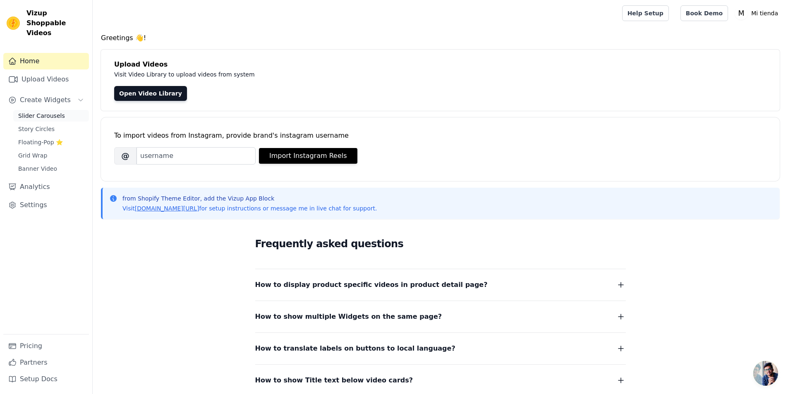
click at [41, 112] on span "Slider Carousels" at bounding box center [41, 116] width 47 height 8
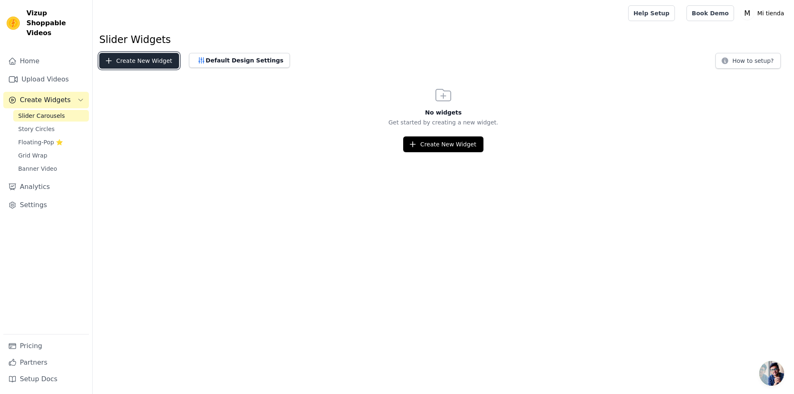
click at [133, 57] on button "Create New Widget" at bounding box center [139, 61] width 80 height 16
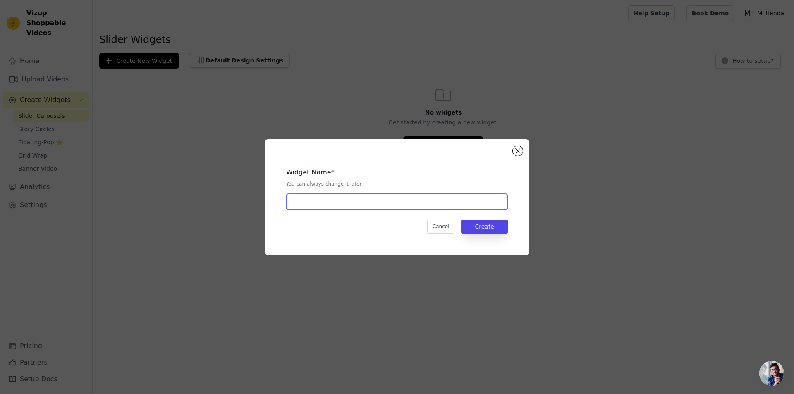
click at [345, 198] on input "text" at bounding box center [397, 202] width 222 height 16
type input "3 videos"
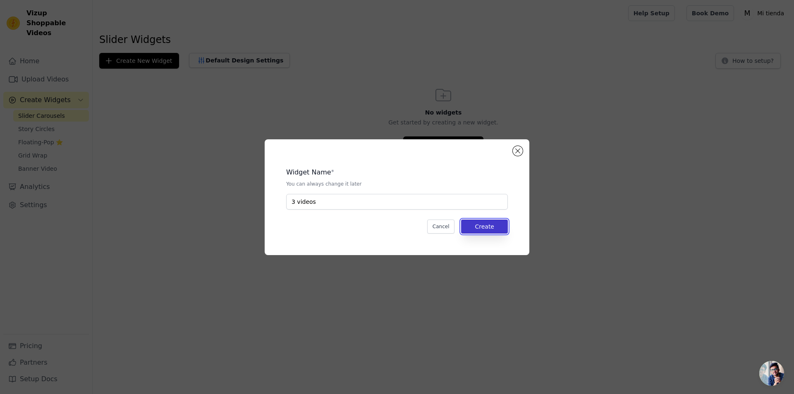
click at [497, 227] on button "Create" at bounding box center [484, 227] width 47 height 14
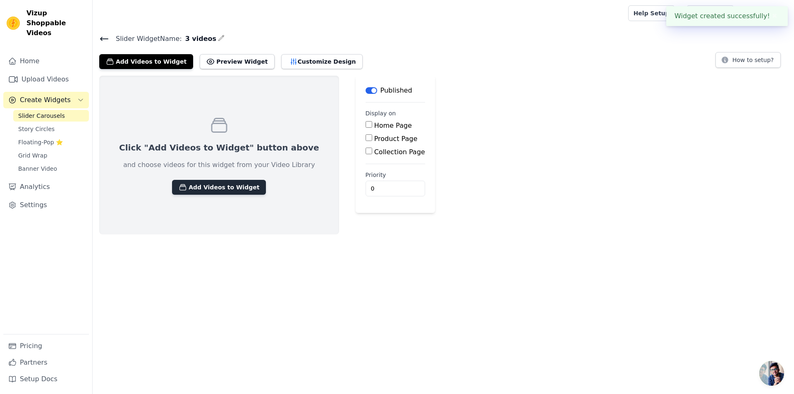
click at [213, 189] on button "Add Videos to Widget" at bounding box center [219, 187] width 94 height 15
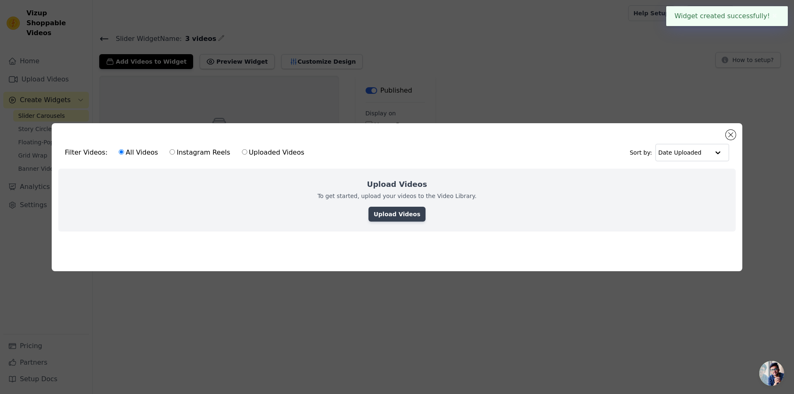
click at [389, 213] on link "Upload Videos" at bounding box center [397, 214] width 57 height 15
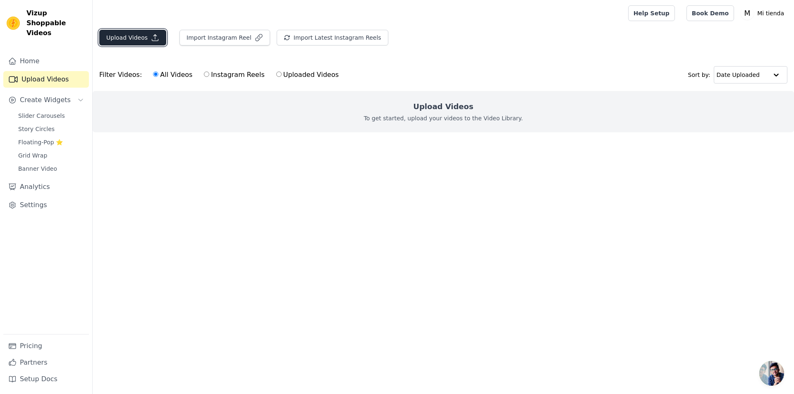
click at [132, 31] on button "Upload Videos" at bounding box center [132, 38] width 67 height 16
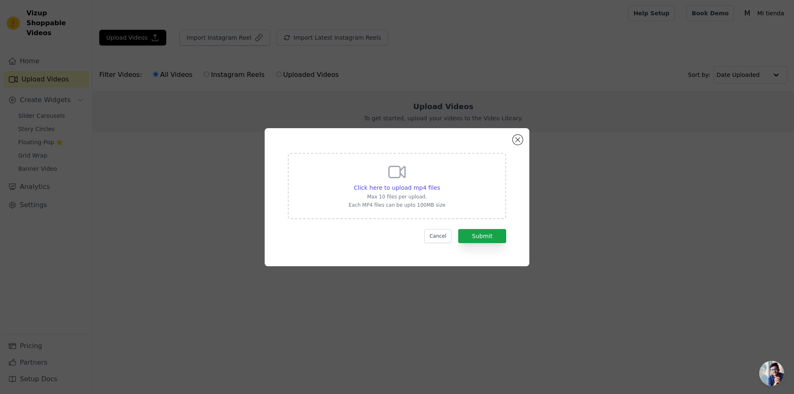
click at [393, 179] on icon at bounding box center [397, 172] width 20 height 20
click at [440, 183] on input "Click here to upload mp4 files Max 10 files per upload. Each MP4 files can be u…" at bounding box center [440, 183] width 0 height 0
type input "C:\fakepath\video_7530268517644438798.mp4"
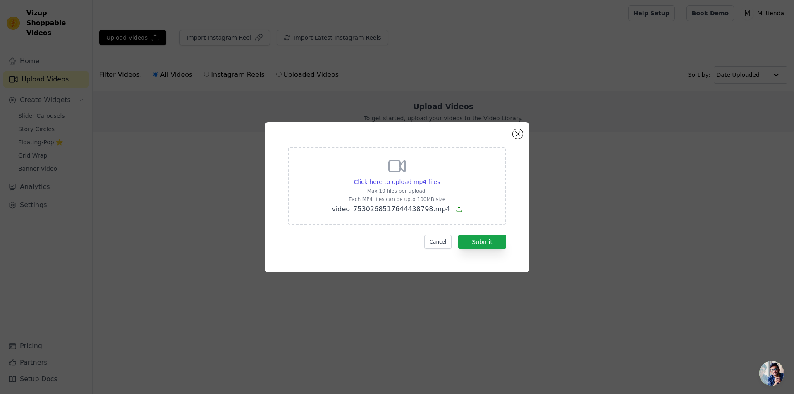
click at [420, 208] on span "video_7530268517644438798.mp4" at bounding box center [391, 209] width 118 height 8
click at [440, 178] on input "Click here to upload mp4 files Max 10 files per upload. Each MP4 files can be u…" at bounding box center [440, 177] width 0 height 0
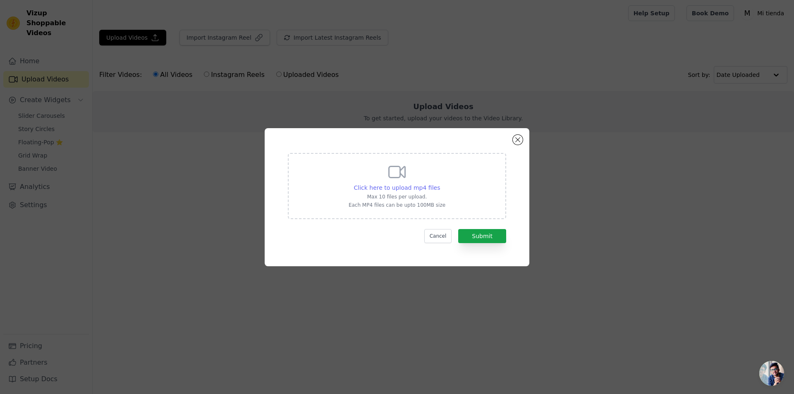
click at [414, 188] on span "Click here to upload mp4 files" at bounding box center [397, 187] width 86 height 7
click at [440, 184] on input "Click here to upload mp4 files Max 10 files per upload. Each MP4 files can be u…" at bounding box center [440, 183] width 0 height 0
type input "C:\fakepath\202508041417 (7).mp4"
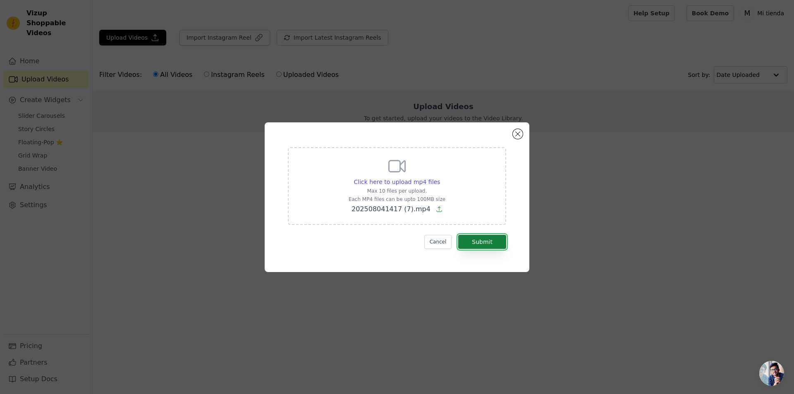
click at [480, 243] on button "Submit" at bounding box center [482, 242] width 48 height 14
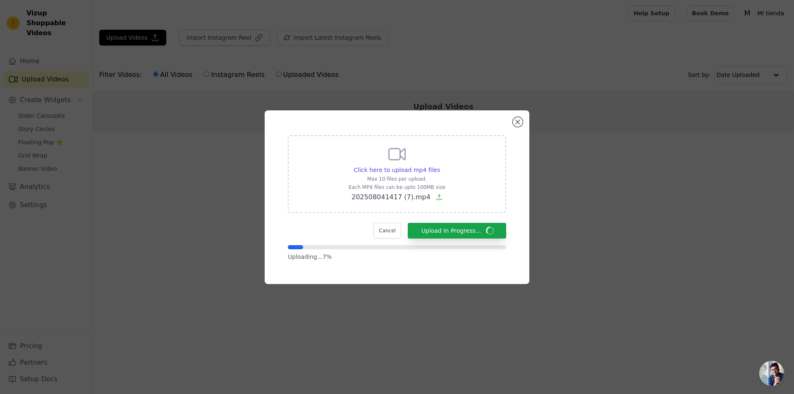
click at [228, 180] on div "Click here to upload mp4 files Max 10 files per upload. Each MP4 files can be u…" at bounding box center [397, 197] width 768 height 200
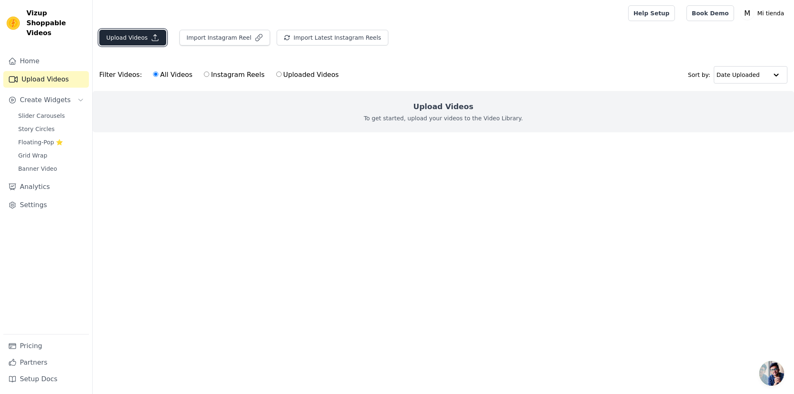
click at [151, 38] on icon "button" at bounding box center [155, 38] width 8 height 8
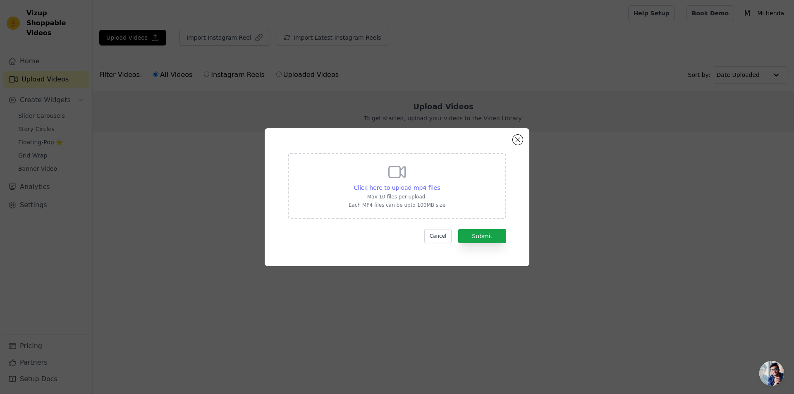
click at [425, 188] on span "Click here to upload mp4 files" at bounding box center [397, 187] width 86 height 7
click at [440, 184] on input "Click here to upload mp4 files Max 10 files per upload. Each MP4 files can be u…" at bounding box center [440, 183] width 0 height 0
type input "C:\fakepath\202508041417 (5).mp4"
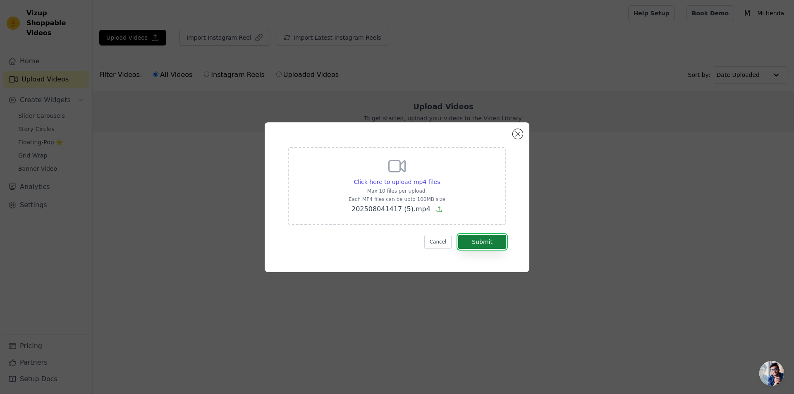
click at [487, 237] on button "Submit" at bounding box center [482, 242] width 48 height 14
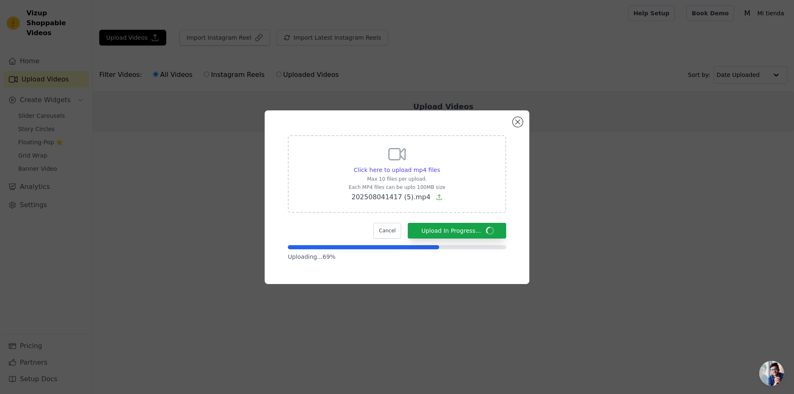
click at [167, 208] on div "Click here to upload mp4 files Max 10 files per upload. Each MP4 files can be u…" at bounding box center [397, 197] width 768 height 200
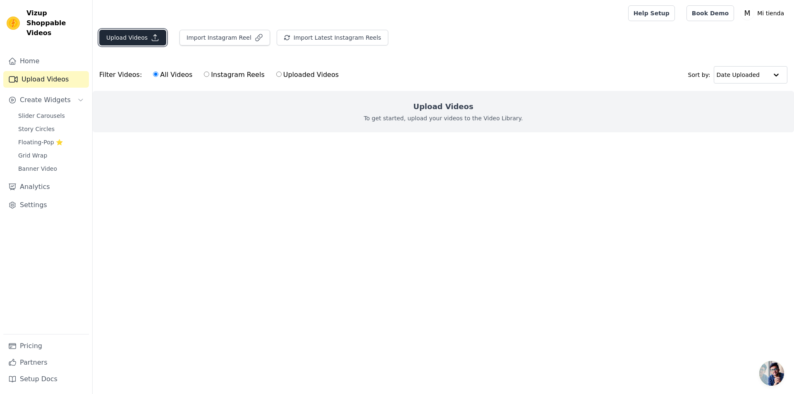
click at [126, 41] on button "Upload Videos" at bounding box center [132, 38] width 67 height 16
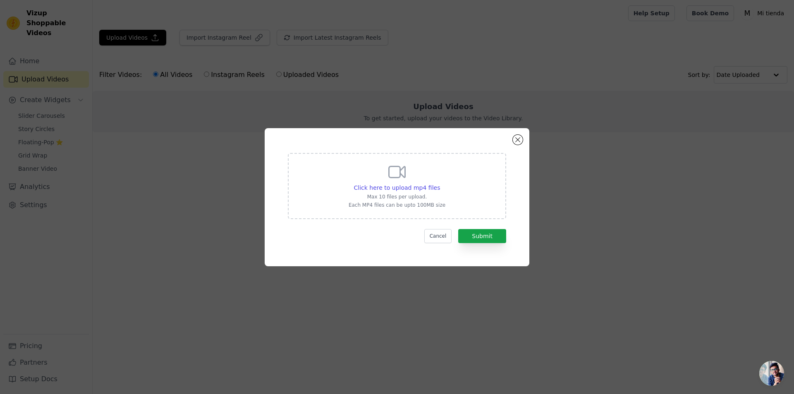
click at [414, 192] on div "Click here to upload mp4 files Max 10 files per upload. Each MP4 files can be u…" at bounding box center [397, 185] width 97 height 46
click at [440, 184] on input "Click here to upload mp4 files Max 10 files per upload. Each MP4 files can be u…" at bounding box center [440, 183] width 0 height 0
type input "C:\fakepath\202508041417 (1).mp4"
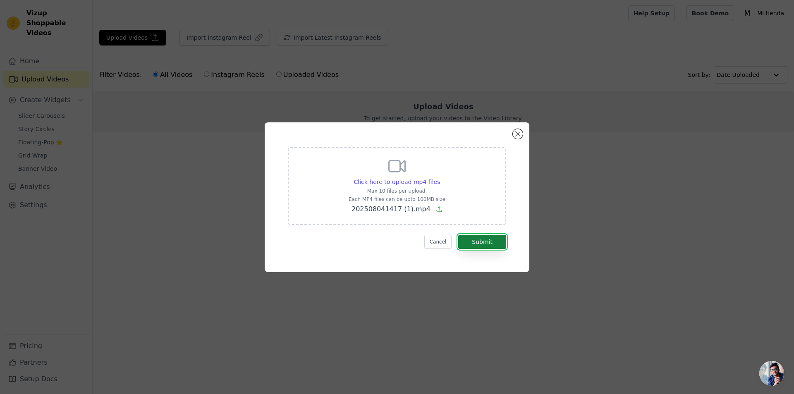
click at [484, 243] on button "Submit" at bounding box center [482, 242] width 48 height 14
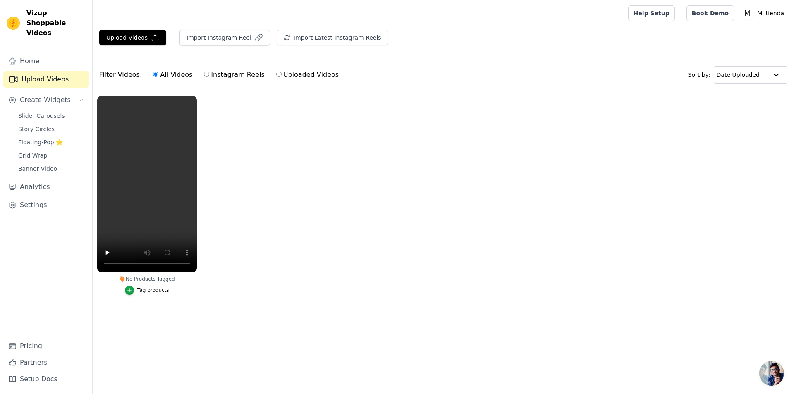
click at [297, 174] on ul "No Products Tagged Tag products" at bounding box center [444, 203] width 702 height 225
click at [39, 112] on span "Slider Carousels" at bounding box center [41, 116] width 47 height 8
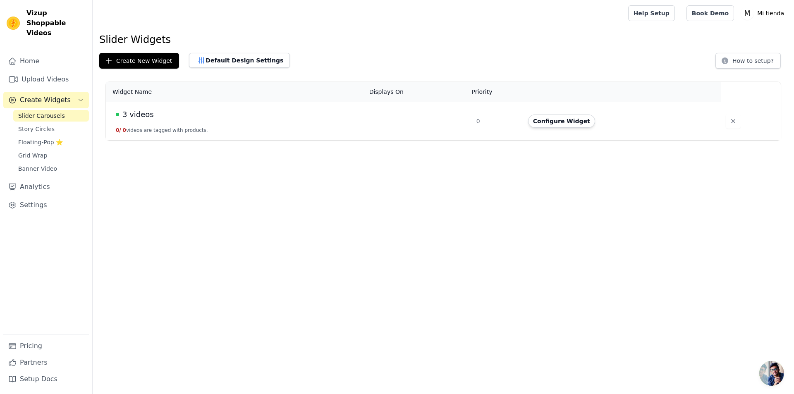
click at [252, 112] on div "3 videos" at bounding box center [238, 115] width 244 height 12
click at [137, 117] on span "3 videos" at bounding box center [137, 115] width 31 height 12
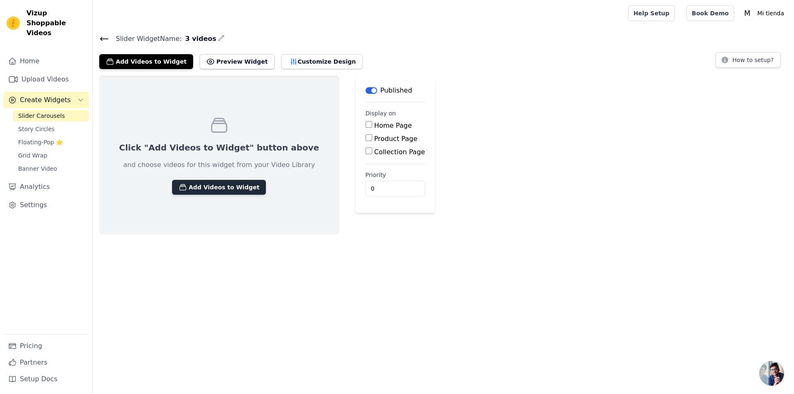
click at [205, 189] on button "Add Videos to Widget" at bounding box center [219, 187] width 94 height 15
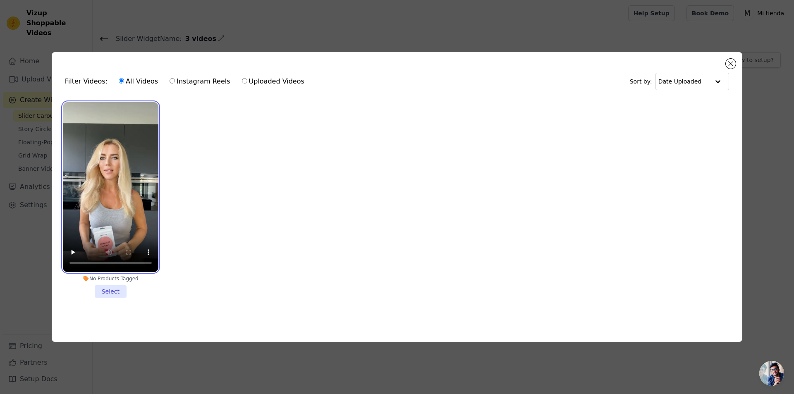
click at [121, 213] on video at bounding box center [111, 187] width 96 height 170
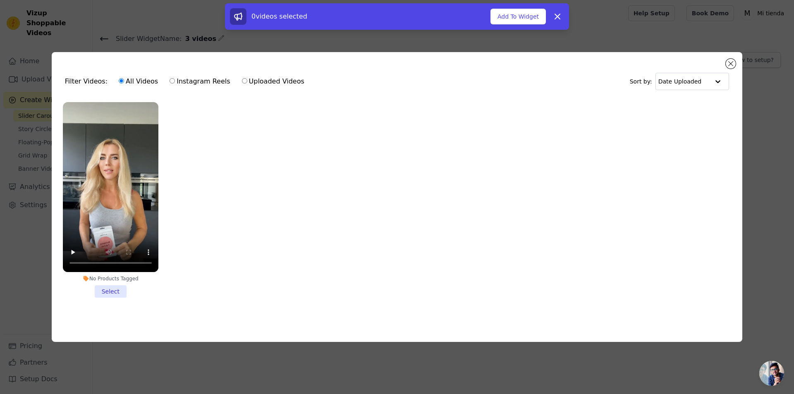
click at [113, 294] on li "No Products Tagged Select" at bounding box center [111, 200] width 96 height 196
click at [0, 0] on input "No Products Tagged Select" at bounding box center [0, 0] width 0 height 0
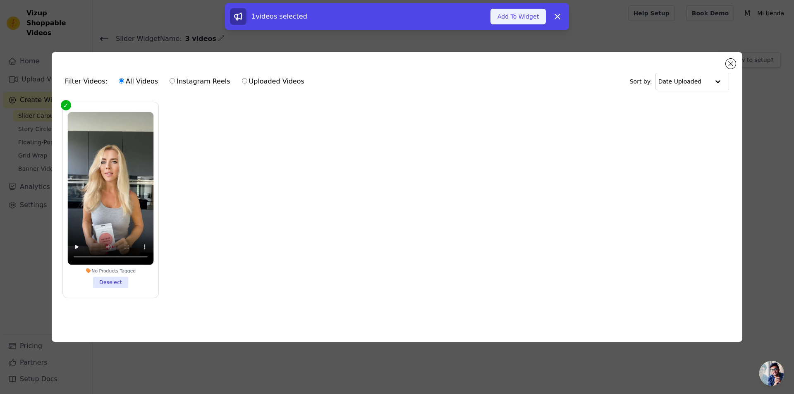
click at [518, 14] on button "Add To Widget" at bounding box center [518, 17] width 55 height 16
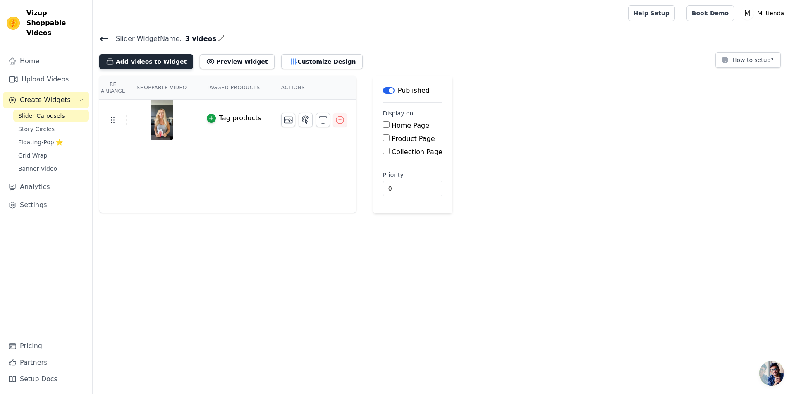
click at [137, 61] on button "Add Videos to Widget" at bounding box center [146, 61] width 94 height 15
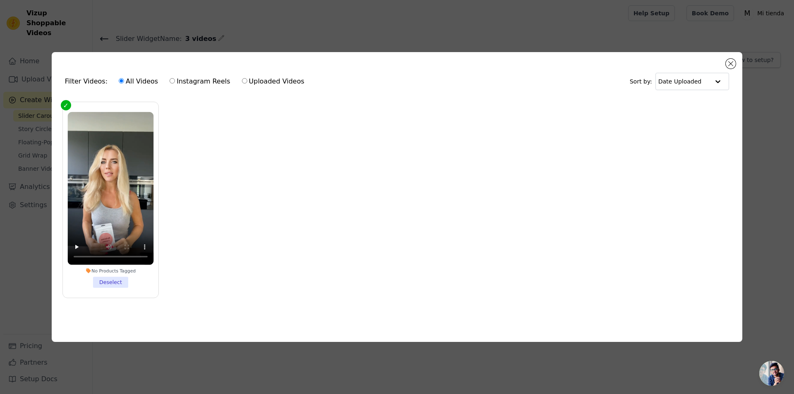
click at [244, 31] on div "Filter Videos: All Videos Instagram Reels Uploaded Videos Sort by: Date Uploade…" at bounding box center [397, 197] width 794 height 394
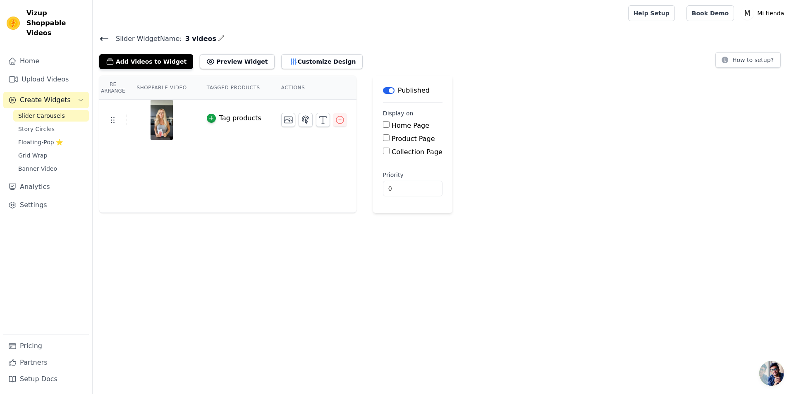
click at [106, 38] on icon at bounding box center [104, 38] width 7 height 3
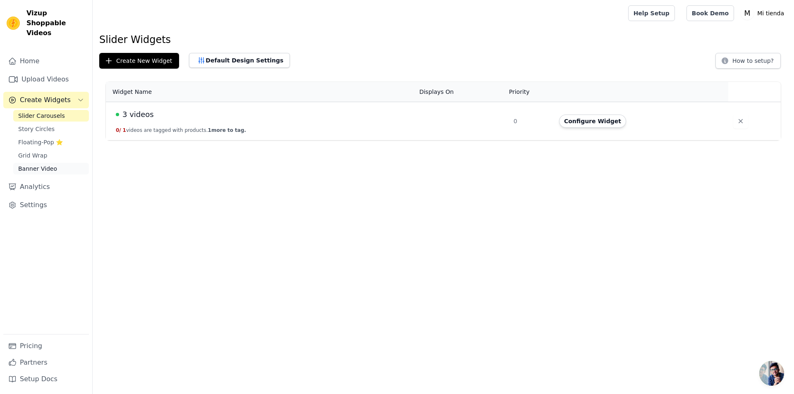
click at [50, 165] on span "Banner Video" at bounding box center [37, 169] width 39 height 8
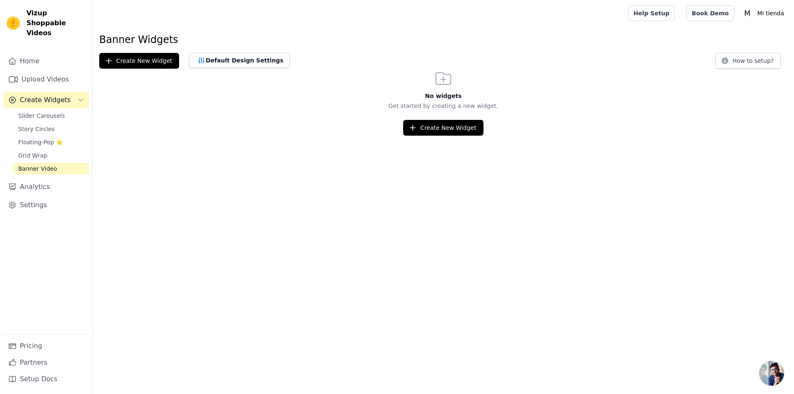
click at [46, 112] on div "Slider Carousels Story Circles Floating-Pop ⭐ Grid Wrap Banner Video" at bounding box center [51, 142] width 76 height 65
click at [48, 125] on span "Story Circles" at bounding box center [36, 129] width 36 height 8
click at [49, 112] on span "Slider Carousels" at bounding box center [41, 116] width 47 height 8
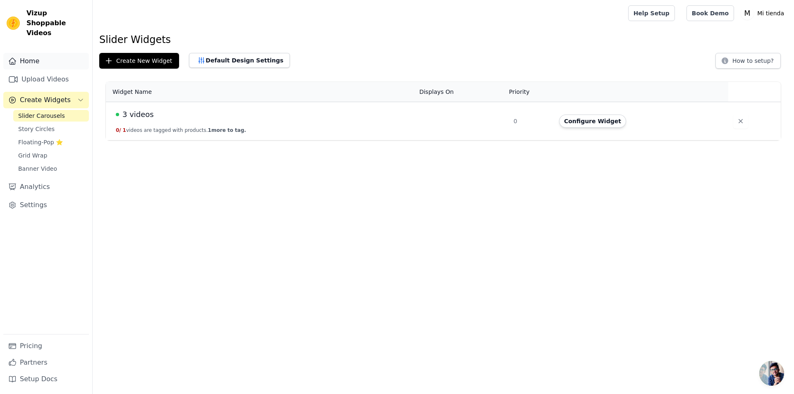
click at [31, 57] on link "Home" at bounding box center [46, 61] width 86 height 17
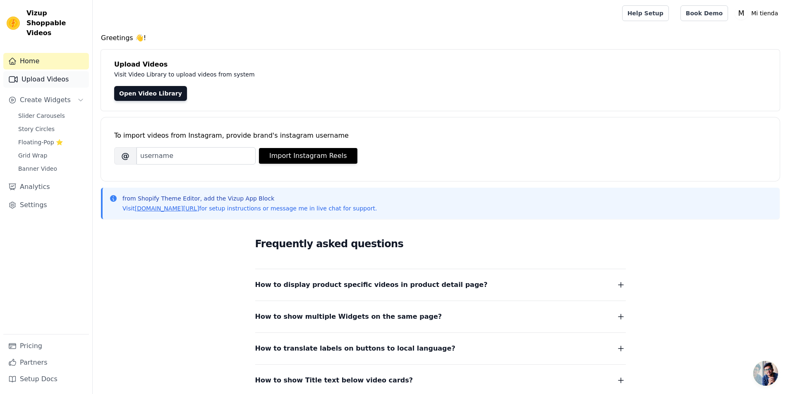
click at [38, 71] on link "Upload Videos" at bounding box center [46, 79] width 86 height 17
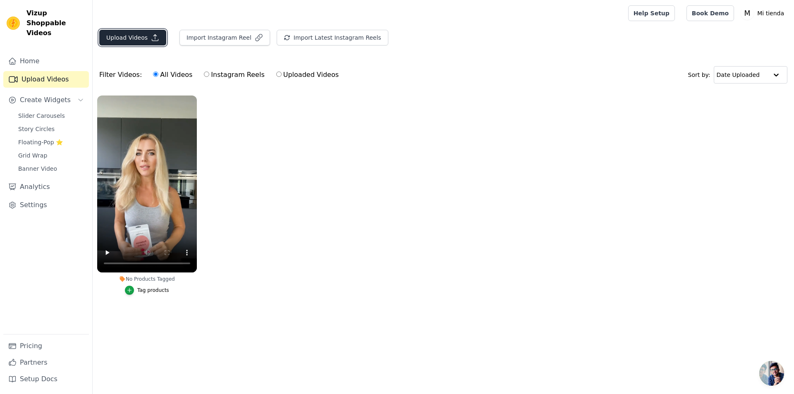
click at [137, 39] on button "Upload Videos" at bounding box center [132, 38] width 67 height 16
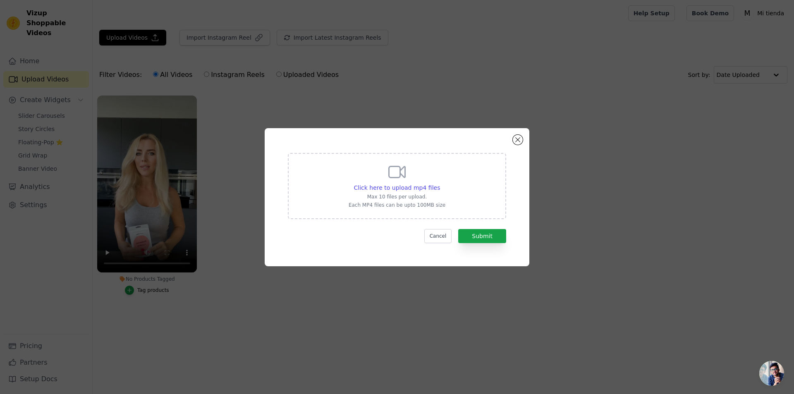
click at [407, 182] on div "Click here to upload mp4 files Max 10 files per upload. Each MP4 files can be u…" at bounding box center [397, 185] width 97 height 46
click at [440, 183] on input "Click here to upload mp4 files Max 10 files per upload. Each MP4 files can be u…" at bounding box center [440, 183] width 0 height 0
type input "C:\fakepath\202508041417 (7).mp4"
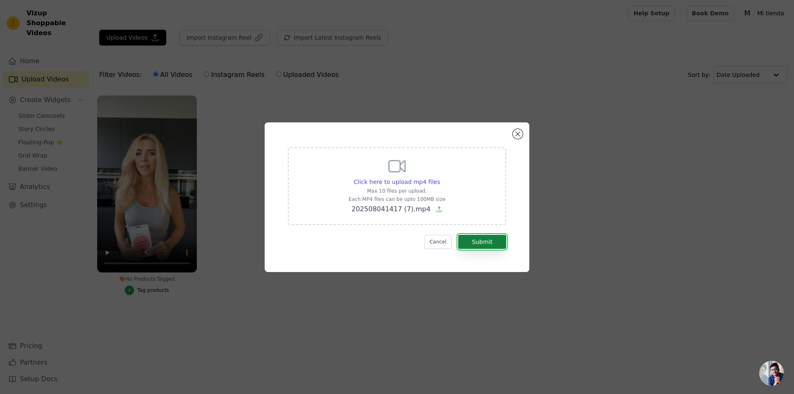
click at [495, 242] on button "Submit" at bounding box center [482, 242] width 48 height 14
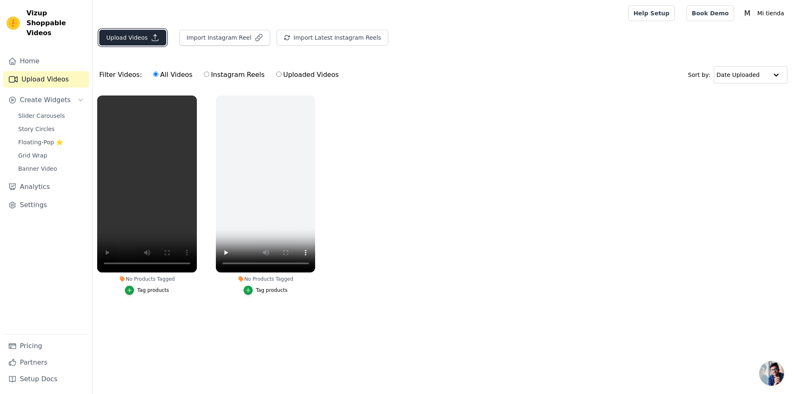
click at [143, 37] on button "Upload Videos" at bounding box center [132, 38] width 67 height 16
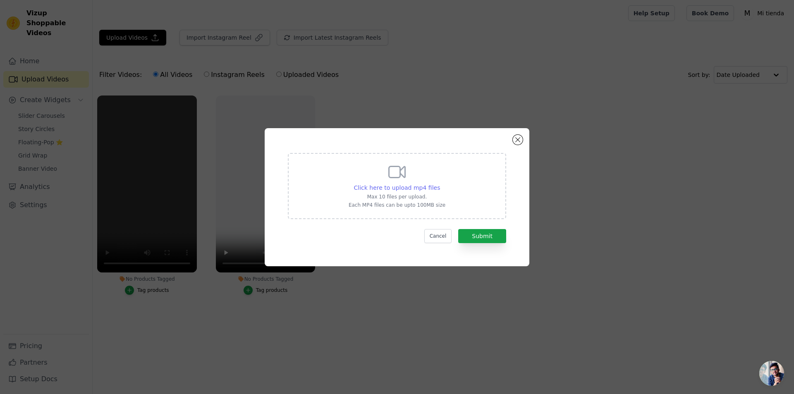
click at [403, 185] on span "Click here to upload mp4 files" at bounding box center [397, 187] width 86 height 7
click at [440, 184] on input "Click here to upload mp4 files Max 10 files per upload. Each MP4 files can be u…" at bounding box center [440, 183] width 0 height 0
type input "C:\fakepath\202508041417 (5).mp4"
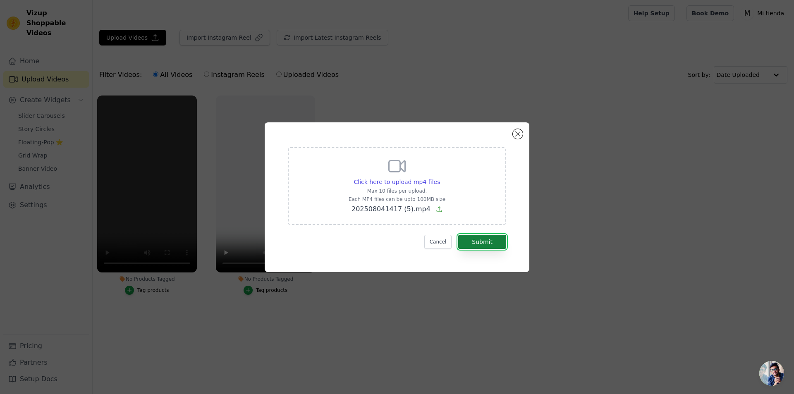
click at [493, 242] on button "Submit" at bounding box center [482, 242] width 48 height 14
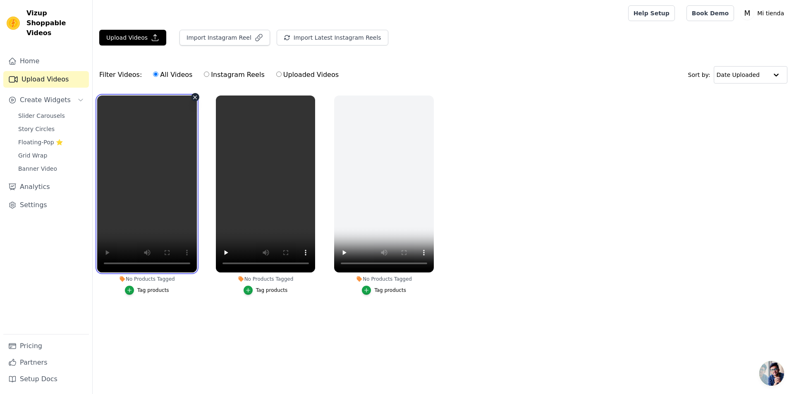
click at [172, 157] on video at bounding box center [147, 184] width 100 height 177
click at [194, 97] on icon "button" at bounding box center [195, 97] width 6 height 6
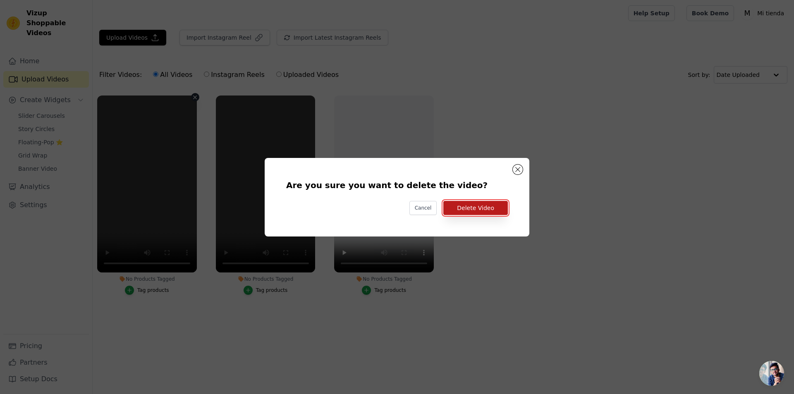
click at [499, 207] on button "Delete Video" at bounding box center [475, 208] width 65 height 14
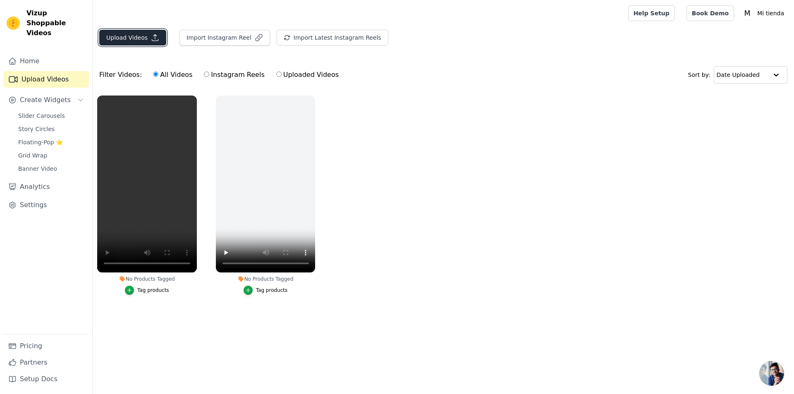
click at [132, 37] on button "Upload Videos" at bounding box center [132, 38] width 67 height 16
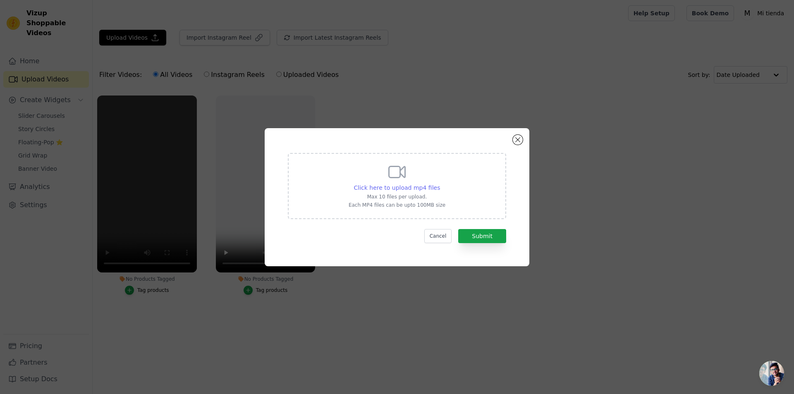
click at [402, 188] on span "Click here to upload mp4 files" at bounding box center [397, 187] width 86 height 7
click at [440, 184] on input "Click here to upload mp4 files Max 10 files per upload. Each MP4 files can be u…" at bounding box center [440, 183] width 0 height 0
type input "C:\fakepath\202508041417 (1).mp4"
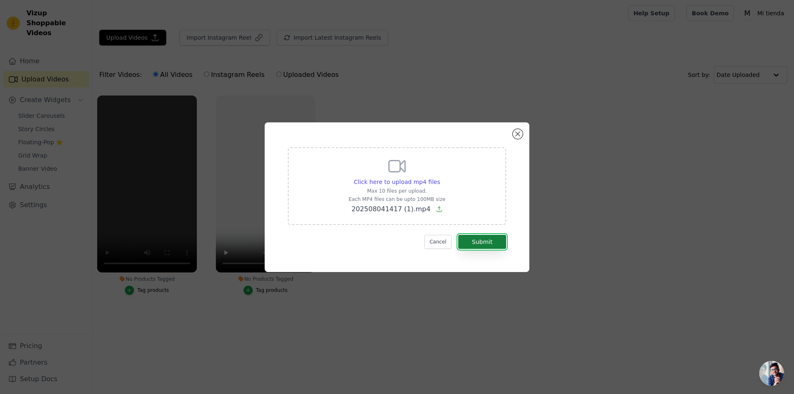
click at [486, 241] on button "Submit" at bounding box center [482, 242] width 48 height 14
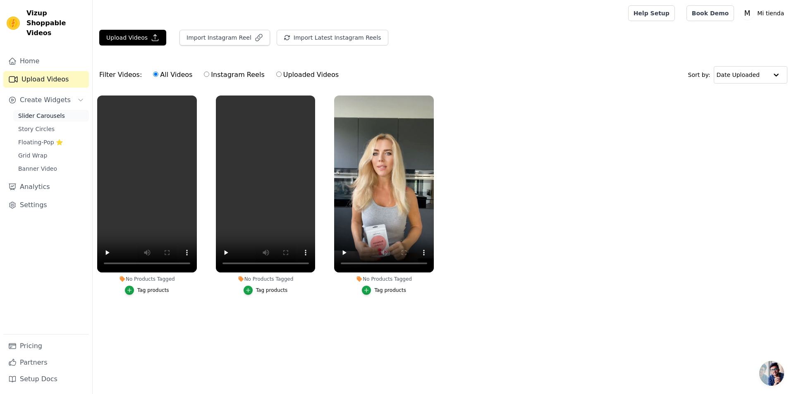
click at [44, 112] on span "Slider Carousels" at bounding box center [41, 116] width 47 height 8
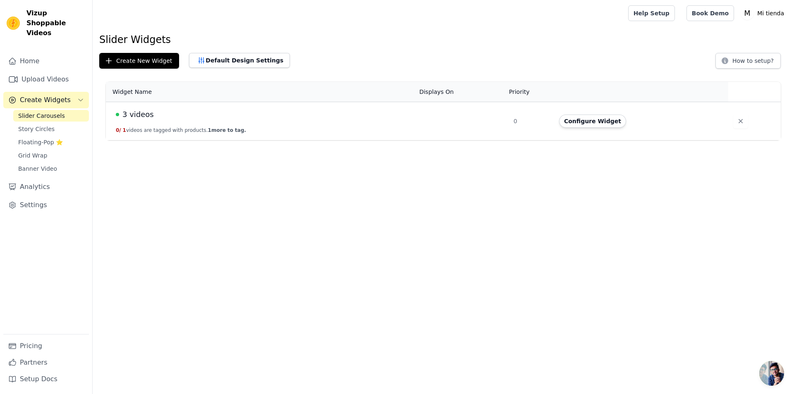
click at [202, 121] on td "3 videos 0 / 1 videos are tagged with products. 1 more to tag." at bounding box center [260, 121] width 309 height 38
click at [139, 115] on span "3 videos" at bounding box center [137, 115] width 31 height 12
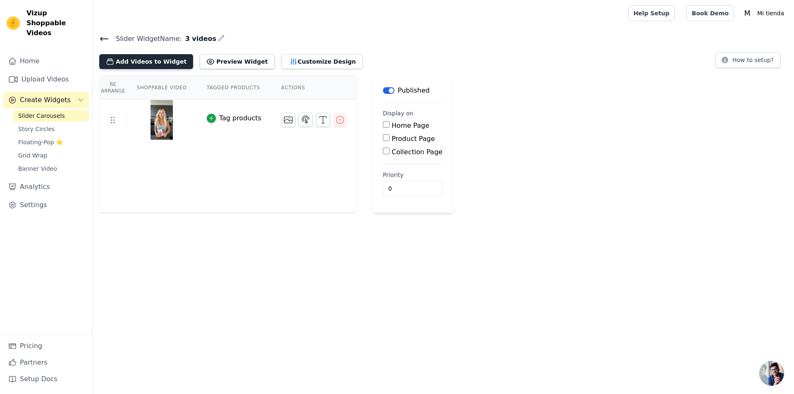
click at [156, 58] on button "Add Videos to Widget" at bounding box center [146, 61] width 94 height 15
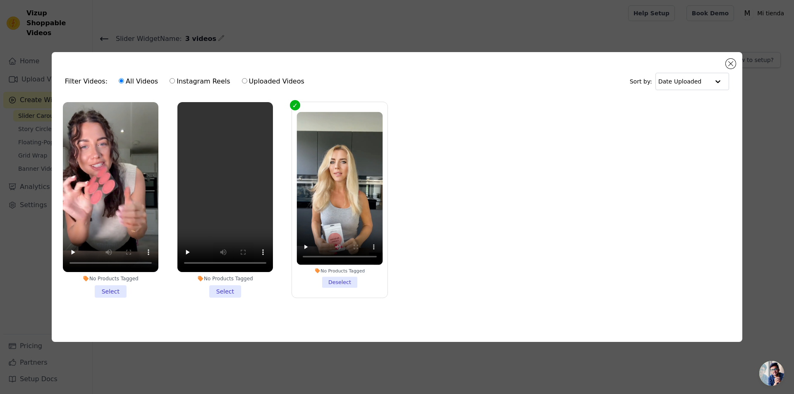
click at [106, 287] on li "No Products Tagged Select" at bounding box center [111, 200] width 96 height 196
click at [0, 0] on input "No Products Tagged Select" at bounding box center [0, 0] width 0 height 0
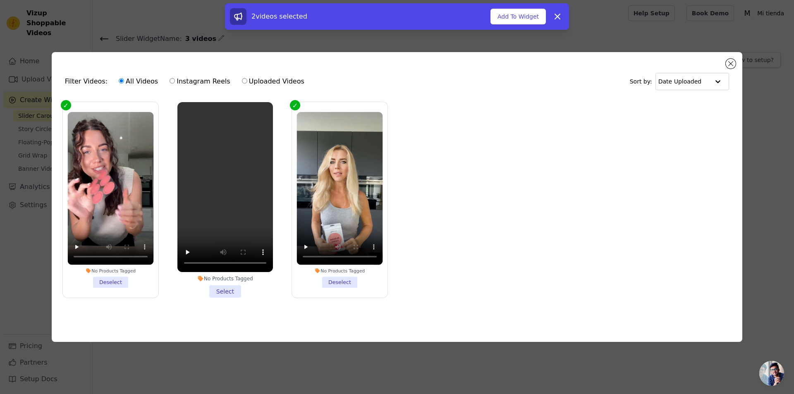
click at [216, 289] on li "No Products Tagged Select" at bounding box center [225, 200] width 96 height 196
click at [0, 0] on input "No Products Tagged Select" at bounding box center [0, 0] width 0 height 0
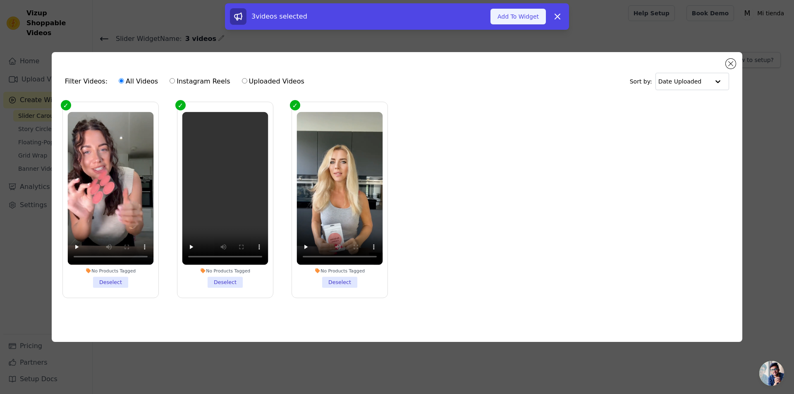
click at [523, 19] on button "Add To Widget" at bounding box center [518, 17] width 55 height 16
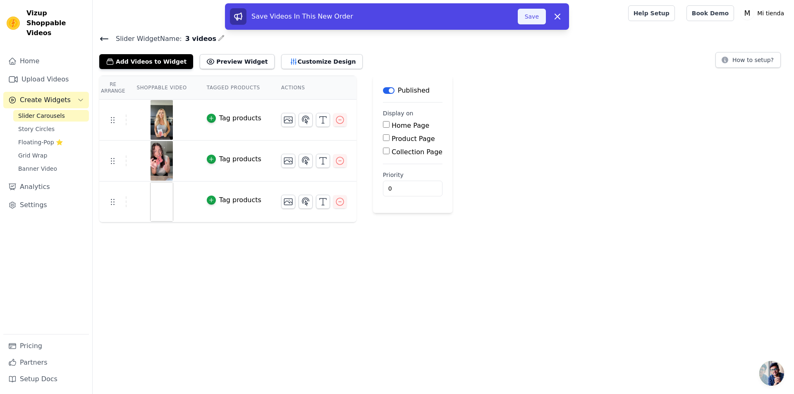
click at [530, 19] on button "Save" at bounding box center [532, 17] width 28 height 16
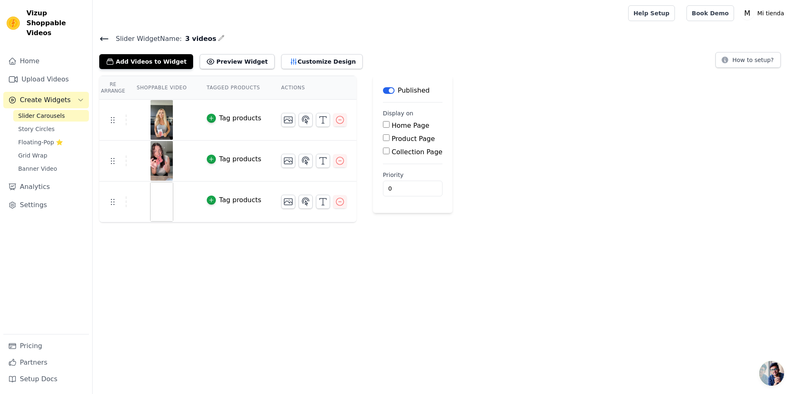
click at [107, 38] on icon at bounding box center [104, 38] width 7 height 3
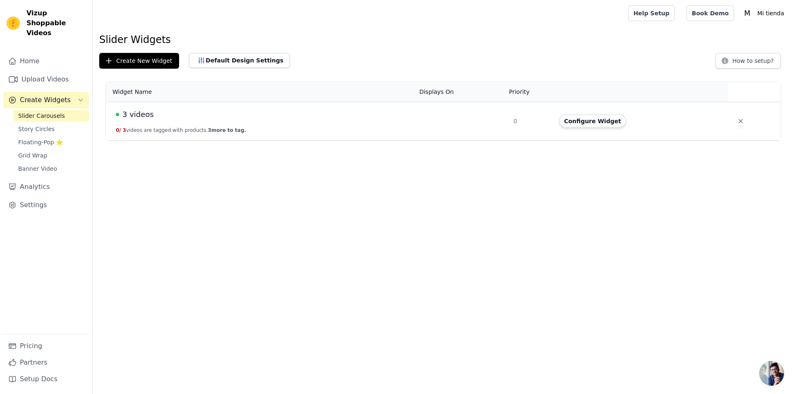
click at [181, 126] on td "3 videos 0 / 3 videos are tagged with products. 3 more to tag." at bounding box center [260, 121] width 309 height 38
click at [144, 117] on span "3 videos" at bounding box center [137, 115] width 31 height 12
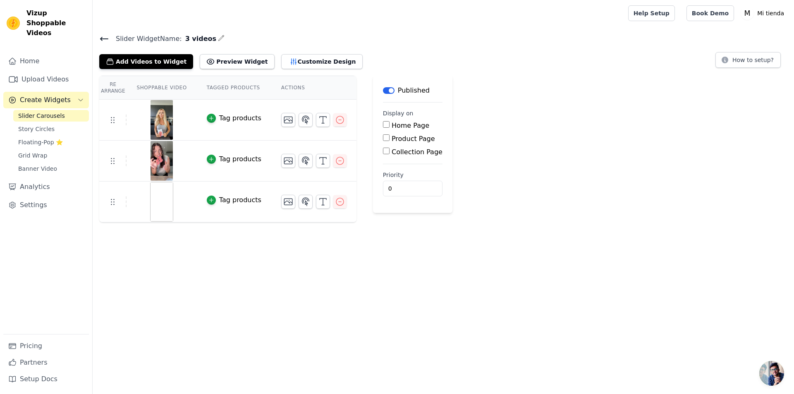
click at [383, 140] on input "Product Page" at bounding box center [386, 137] width 7 height 7
checkbox input "true"
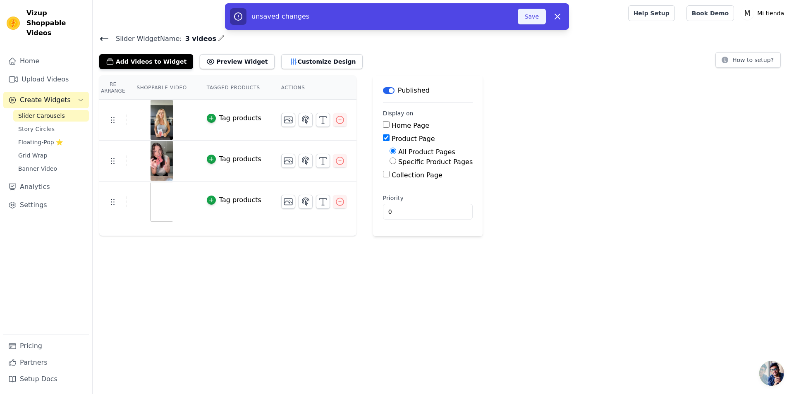
click at [534, 18] on button "Save" at bounding box center [532, 17] width 28 height 16
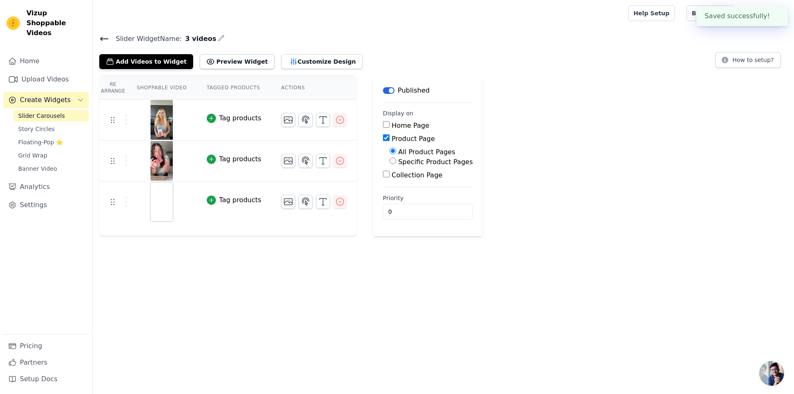
click at [103, 40] on icon at bounding box center [104, 39] width 10 height 10
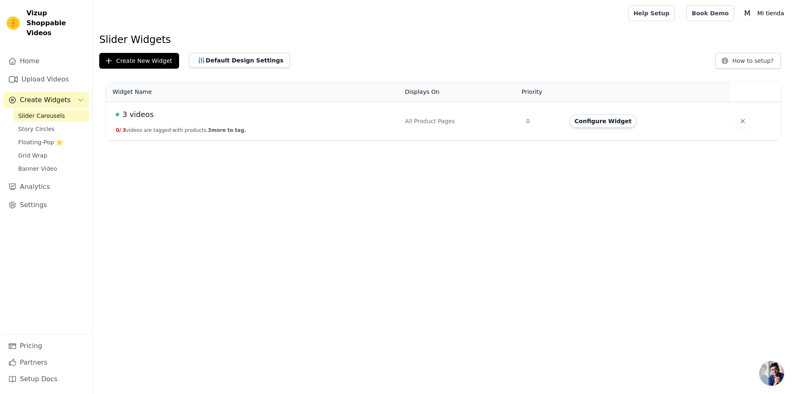
click at [152, 116] on div "3 videos" at bounding box center [255, 115] width 279 height 12
click at [142, 116] on span "3 videos" at bounding box center [137, 115] width 31 height 12
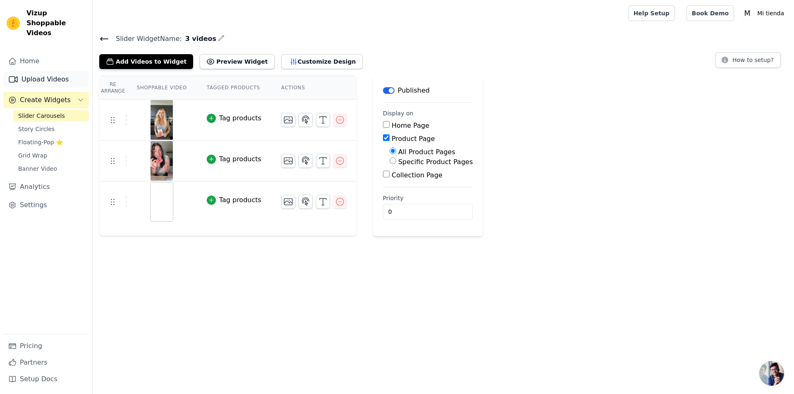
click at [39, 71] on link "Upload Videos" at bounding box center [46, 79] width 86 height 17
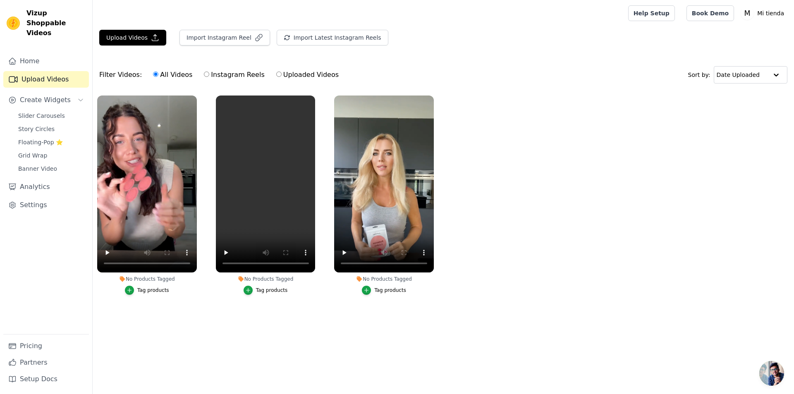
click at [209, 323] on main "Upload Videos Import Instagram Reel Import Latest Instagram Reels Import Latest…" at bounding box center [444, 180] width 702 height 309
click at [50, 111] on link "Slider Carousels" at bounding box center [51, 116] width 76 height 12
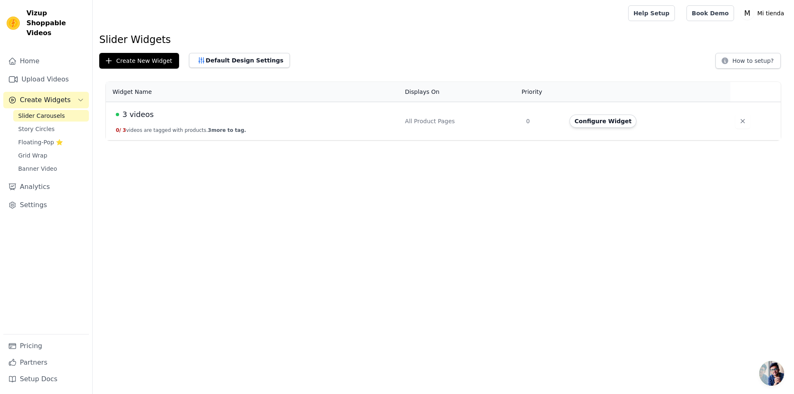
click at [154, 112] on div "3 videos" at bounding box center [255, 115] width 279 height 12
click at [145, 114] on span "3 videos" at bounding box center [137, 115] width 31 height 12
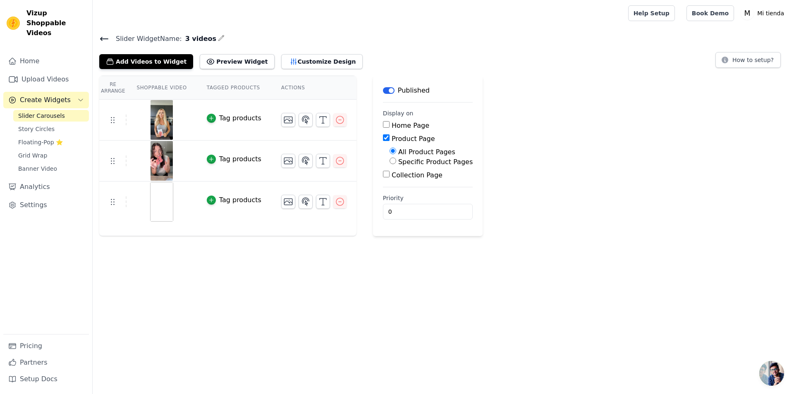
click at [166, 200] on img at bounding box center [161, 202] width 23 height 40
click at [156, 203] on img at bounding box center [161, 202] width 23 height 40
click at [152, 63] on button "Add Videos to Widget" at bounding box center [146, 61] width 94 height 15
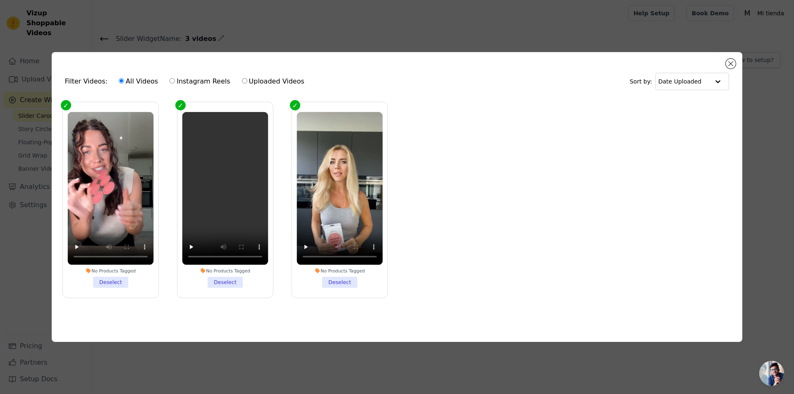
click at [506, 237] on ul "No Products Tagged Deselect No Products Tagged Deselect No Products Tagged Dese…" at bounding box center [397, 207] width 678 height 218
click at [420, 212] on ul "No Products Tagged Deselect No Products Tagged Deselect No Products Tagged Dese…" at bounding box center [397, 207] width 678 height 218
click at [733, 60] on button "Close modal" at bounding box center [731, 64] width 10 height 10
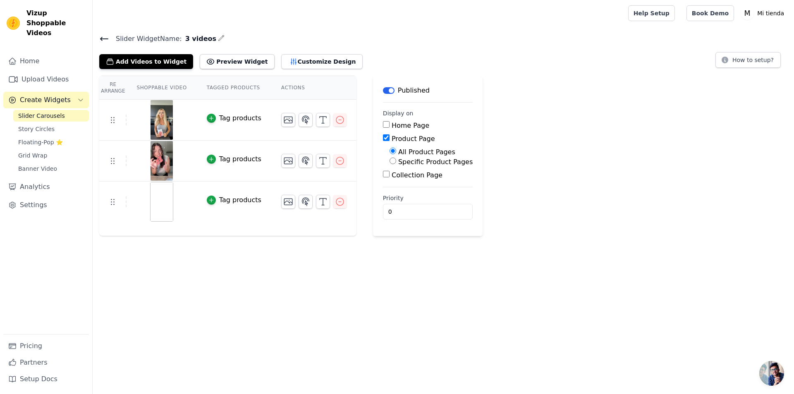
click at [168, 203] on img at bounding box center [161, 202] width 23 height 40
click at [188, 202] on div at bounding box center [161, 202] width 69 height 40
click at [162, 60] on button "Add Videos to Widget" at bounding box center [146, 61] width 94 height 15
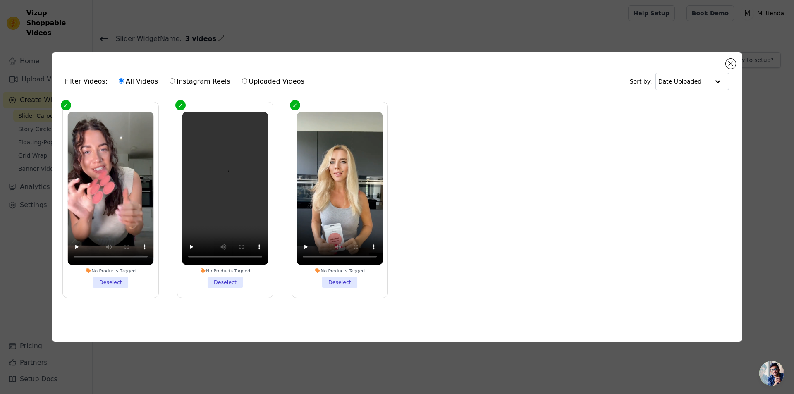
click at [184, 106] on label "No Products Tagged Deselect" at bounding box center [225, 200] width 96 height 196
click at [0, 0] on input "No Products Tagged Deselect" at bounding box center [0, 0] width 0 height 0
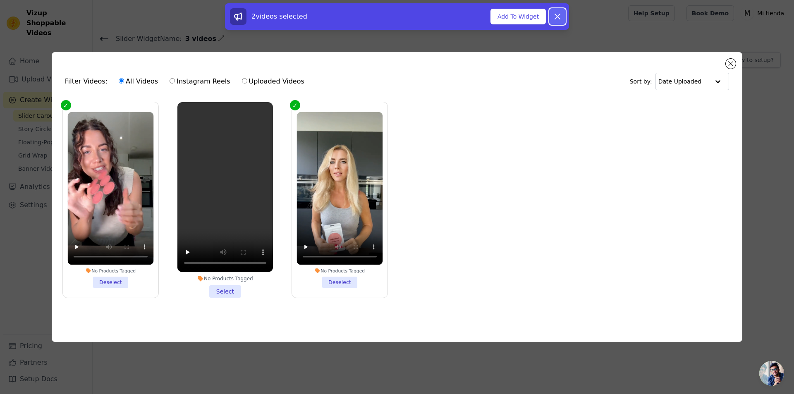
click at [562, 17] on icon at bounding box center [558, 17] width 10 height 10
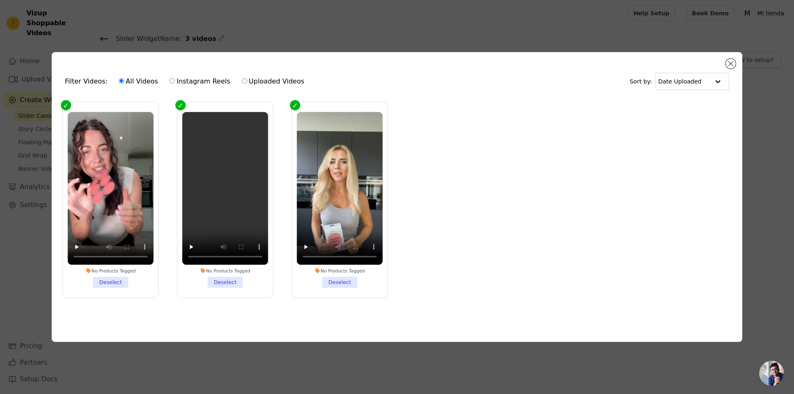
click at [739, 65] on div "Filter Videos: All Videos Instagram Reels Uploaded Videos Sort by: Date Uploade…" at bounding box center [397, 197] width 691 height 290
click at [735, 65] on div "Filter Videos: All Videos Instagram Reels Uploaded Videos Sort by: Date Uploaded" at bounding box center [397, 81] width 678 height 32
click at [731, 63] on button "Close modal" at bounding box center [731, 64] width 10 height 10
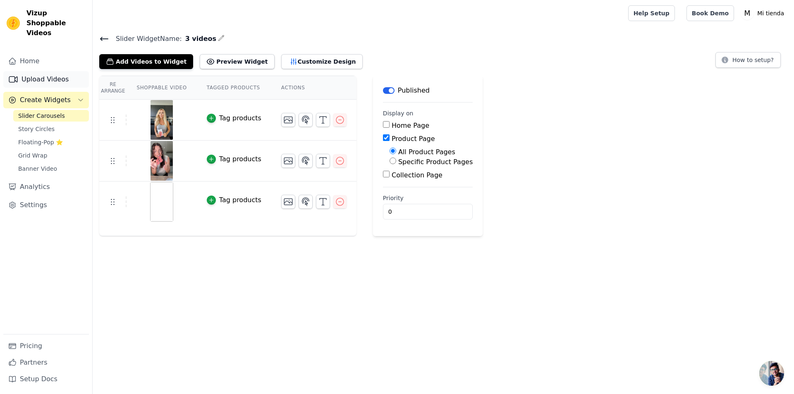
click at [44, 71] on link "Upload Videos" at bounding box center [46, 79] width 86 height 17
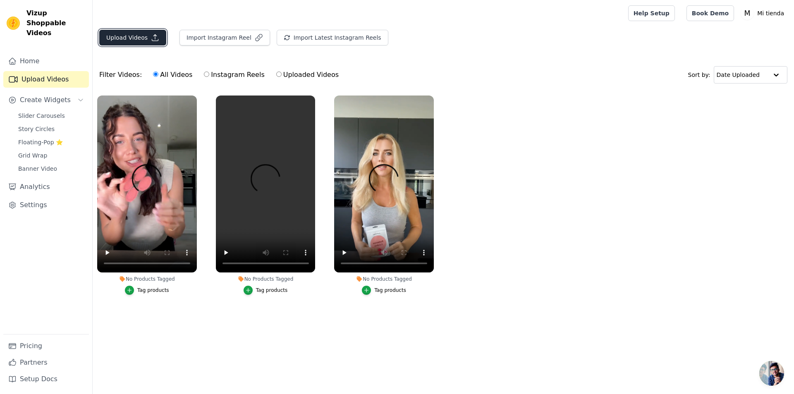
click at [144, 43] on button "Upload Videos" at bounding box center [132, 38] width 67 height 16
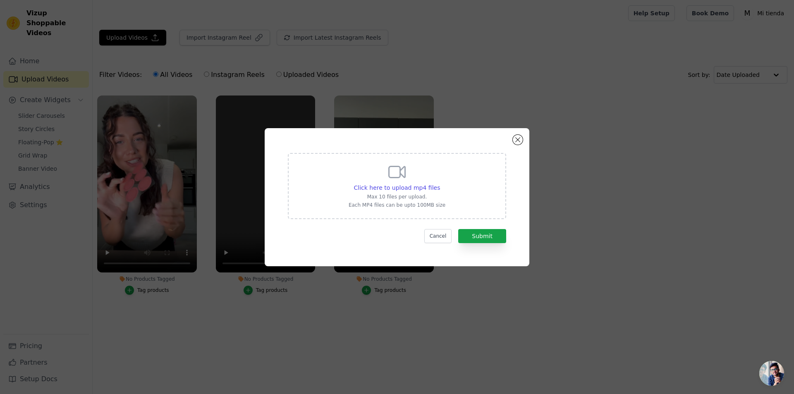
click at [400, 175] on icon at bounding box center [397, 171] width 16 height 11
click at [440, 183] on input "Click here to upload mp4 files Max 10 files per upload. Each MP4 files can be u…" at bounding box center [440, 183] width 0 height 0
type input "C:\fakepath\202508041417 (7).mp4"
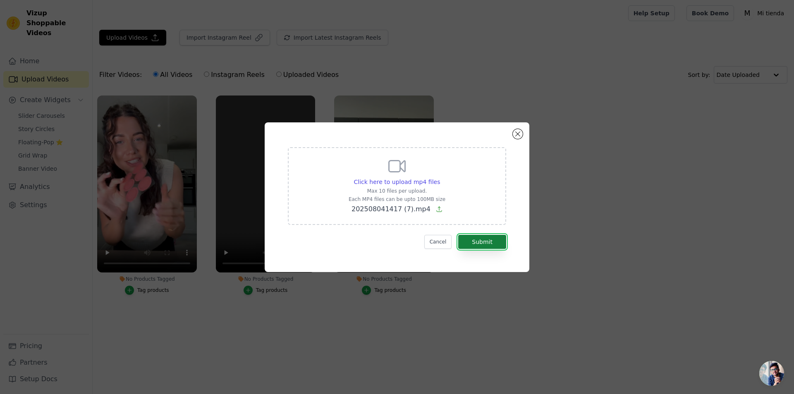
click at [482, 241] on button "Submit" at bounding box center [482, 242] width 48 height 14
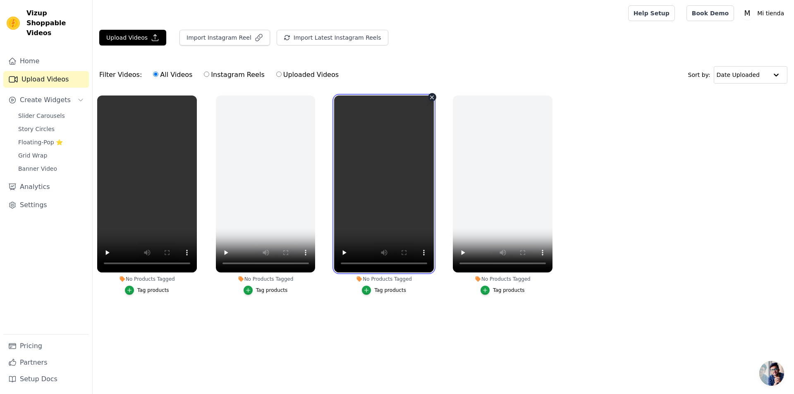
click at [373, 241] on video at bounding box center [384, 184] width 100 height 177
